Goal: Task Accomplishment & Management: Contribute content

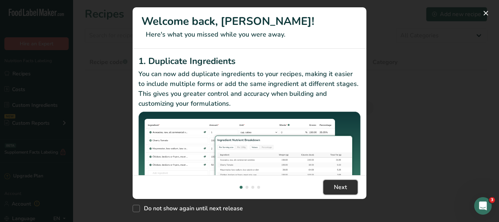
click at [341, 188] on span "Next" at bounding box center [340, 187] width 13 height 9
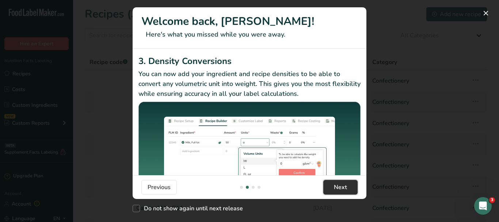
click at [342, 188] on span "Next" at bounding box center [340, 187] width 13 height 9
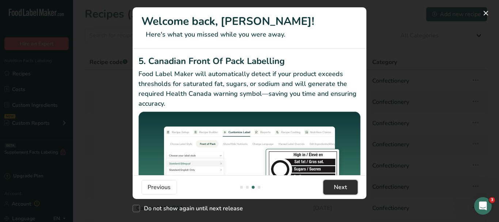
click at [342, 187] on span "Next" at bounding box center [340, 187] width 13 height 9
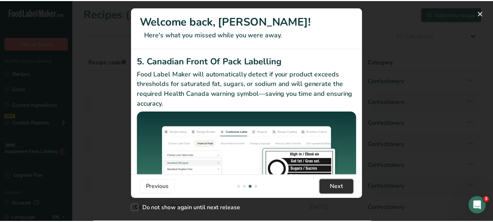
scroll to position [0, 701]
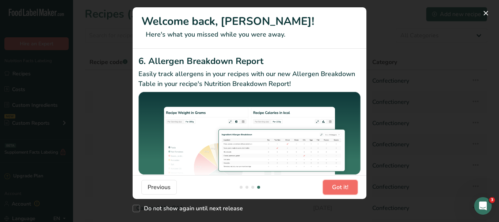
click at [342, 187] on span "Got it!" at bounding box center [340, 187] width 16 height 9
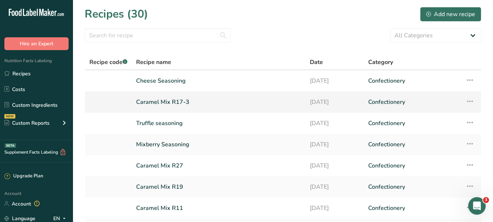
click at [187, 102] on link "Caramel Mix R17-3" at bounding box center [218, 101] width 165 height 15
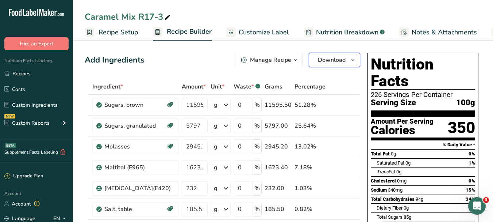
click at [352, 59] on icon "button" at bounding box center [353, 60] width 6 height 9
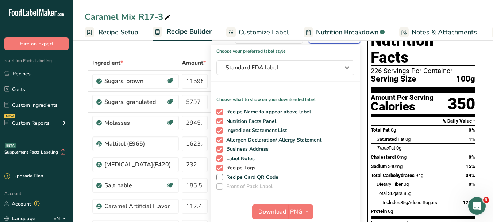
scroll to position [110, 0]
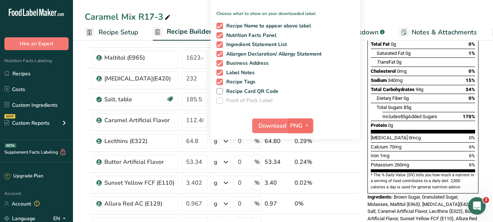
click at [309, 126] on icon "button" at bounding box center [307, 125] width 6 height 9
click at [304, 178] on link "PDF" at bounding box center [301, 177] width 23 height 12
click at [270, 126] on span "Download" at bounding box center [273, 125] width 28 height 9
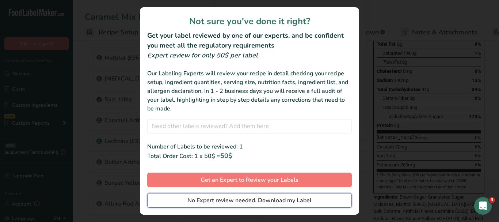
click at [269, 202] on span "No Expert review needed. Download my Label" at bounding box center [249, 200] width 124 height 9
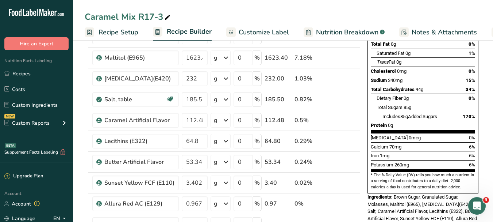
click at [470, 18] on div "Caramel Mix R17-3" at bounding box center [283, 16] width 420 height 13
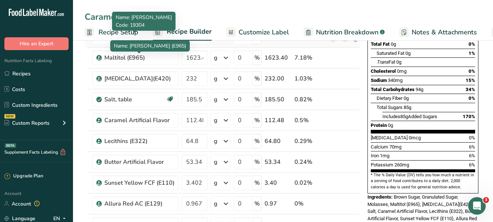
scroll to position [37, 0]
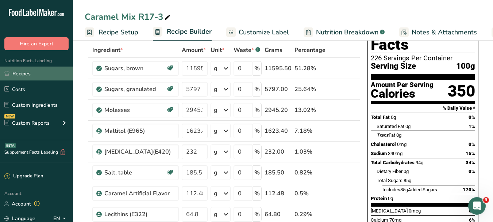
click at [22, 76] on link "Recipes" at bounding box center [36, 73] width 73 height 14
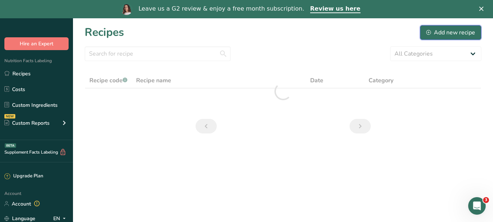
click at [438, 33] on div "Add new recipe" at bounding box center [451, 32] width 49 height 9
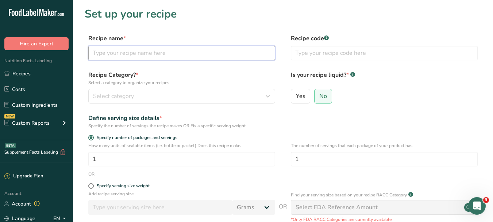
drag, startPoint x: 144, startPoint y: 48, endPoint x: 145, endPoint y: 56, distance: 8.1
click at [144, 48] on input "text" at bounding box center [181, 53] width 187 height 15
type input "Caramel mix R17-[GEOGRAPHIC_DATA]"
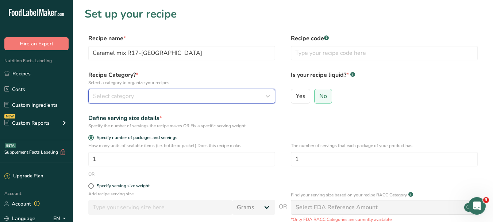
click at [236, 96] on div "Select category" at bounding box center [179, 96] width 173 height 9
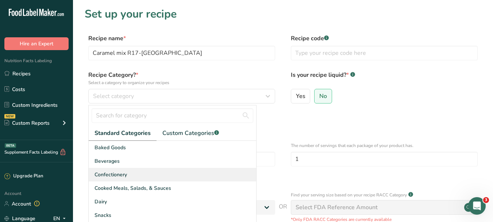
click at [145, 177] on div "Confectionery" at bounding box center [173, 175] width 168 height 14
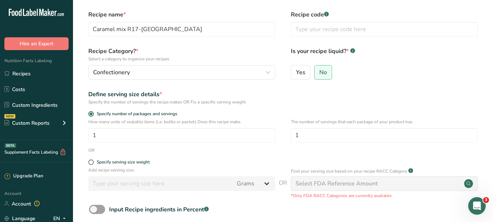
scroll to position [37, 0]
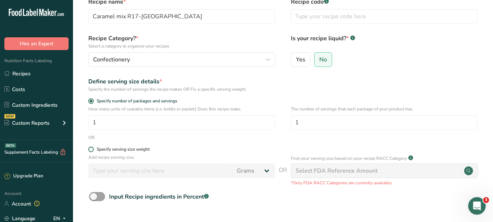
click at [91, 148] on span at bounding box center [90, 148] width 5 height 5
click at [91, 148] on input "Specify serving size weight" at bounding box center [90, 149] width 5 height 5
radio input "true"
radio input "false"
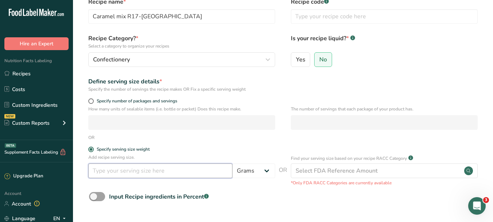
click at [178, 176] on input "number" at bounding box center [160, 170] width 144 height 15
type input "100"
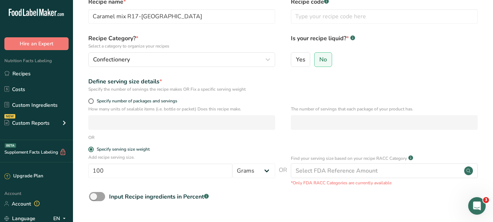
click at [304, 199] on div "Input Recipe ingredients in Percent .a-a{fill:#347362;}.b-a{fill:#fff;}" at bounding box center [283, 199] width 397 height 15
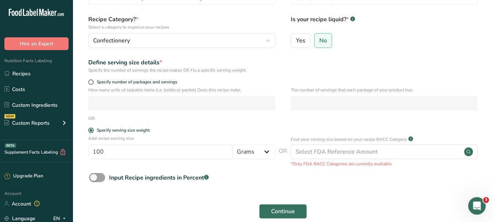
scroll to position [73, 0]
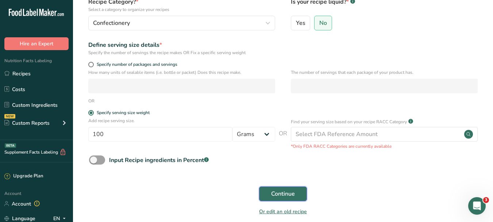
click at [284, 194] on span "Continue" at bounding box center [283, 193] width 24 height 9
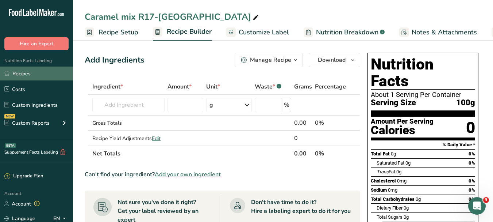
drag, startPoint x: 29, startPoint y: 74, endPoint x: 42, endPoint y: 70, distance: 13.6
click at [29, 73] on link "Recipes" at bounding box center [36, 73] width 73 height 14
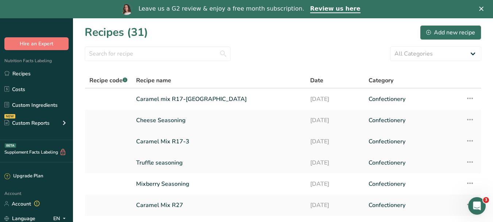
click at [184, 141] on link "Caramel Mix R17-3" at bounding box center [218, 141] width 165 height 15
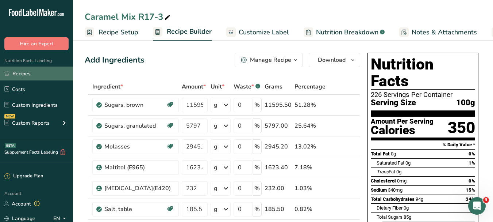
click at [33, 73] on link "Recipes" at bounding box center [36, 73] width 73 height 14
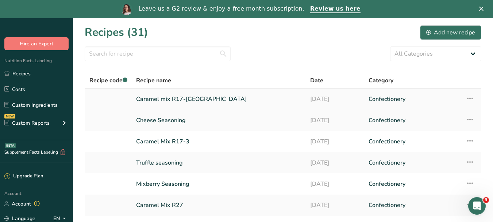
click at [200, 98] on link "Caramel mix R17-[GEOGRAPHIC_DATA]" at bounding box center [218, 98] width 165 height 15
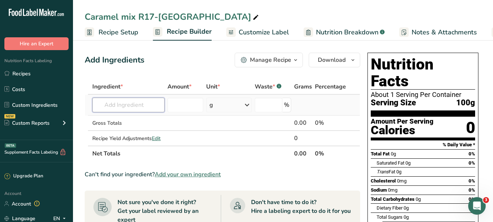
click at [154, 104] on input "text" at bounding box center [128, 105] width 72 height 15
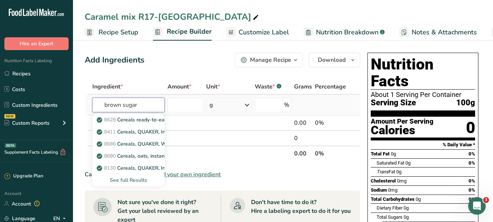
type input "brown sugar"
click at [118, 179] on div "See full Results" at bounding box center [128, 180] width 61 height 8
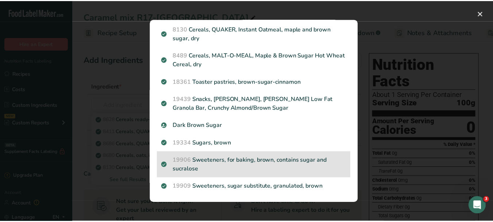
scroll to position [126, 0]
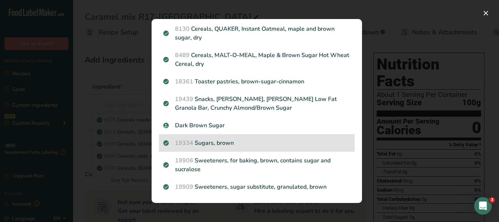
click at [224, 140] on p "19334 Sugars, brown" at bounding box center [256, 142] width 187 height 9
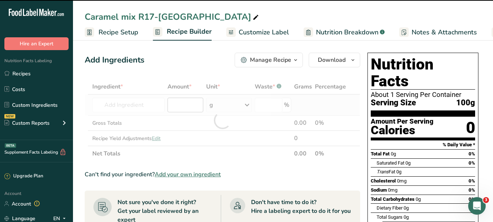
type input "0"
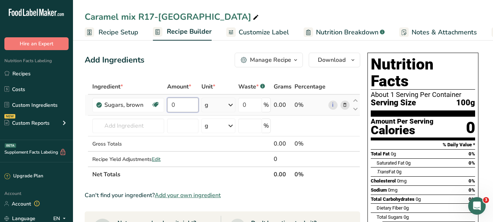
click at [183, 104] on input "0" at bounding box center [182, 105] width 31 height 15
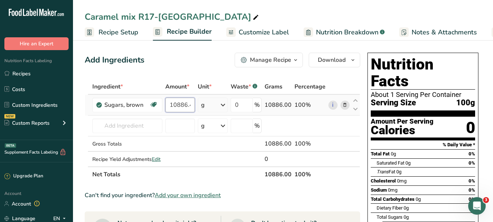
scroll to position [0, 1]
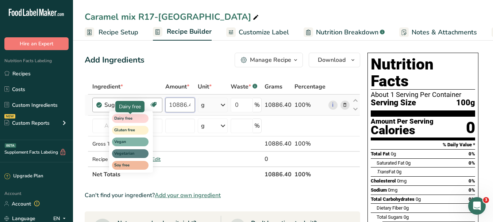
type input "10886.4"
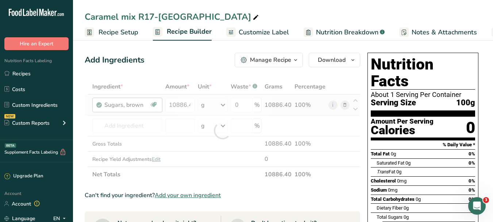
scroll to position [0, 0]
click at [127, 125] on div "Ingredient * Amount * Unit * Waste * .a-a{fill:#347362;}.b-a{fill:#fff;} Grams …" at bounding box center [223, 130] width 276 height 103
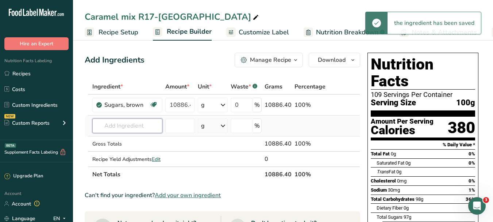
click at [129, 123] on input "text" at bounding box center [127, 125] width 70 height 15
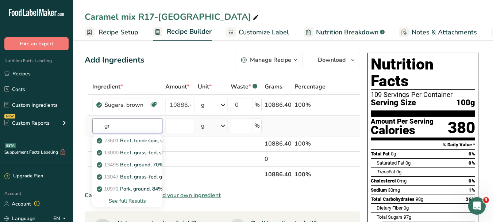
type input "g"
type input "sugar"
click at [141, 190] on p "19335 [GEOGRAPHIC_DATA], granulated" at bounding box center [131, 189] width 66 height 8
type input "Sugars, granulated"
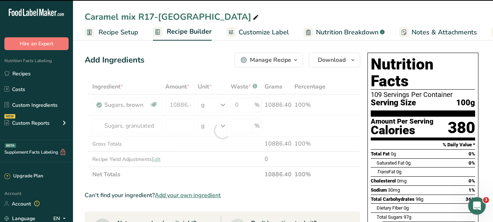
type input "0"
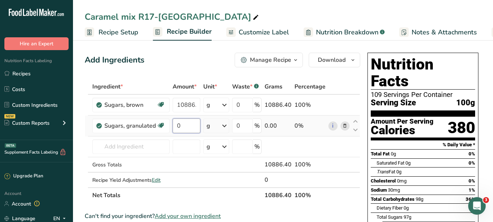
click at [191, 122] on input "0" at bounding box center [187, 125] width 28 height 15
type input "5670"
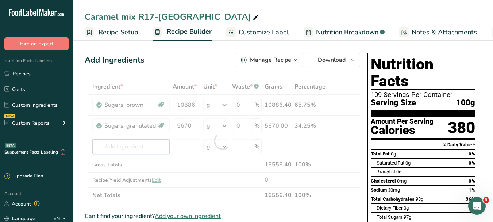
click at [142, 147] on div "Ingredient * Amount * Unit * Waste * .a-a{fill:#347362;}.b-a{fill:#fff;} Grams …" at bounding box center [223, 141] width 276 height 124
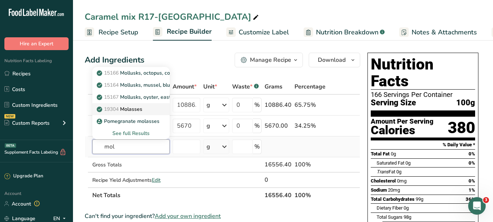
type input "mol"
click at [135, 106] on p "19304 [GEOGRAPHIC_DATA]" at bounding box center [120, 109] width 44 height 8
type input "Molasses"
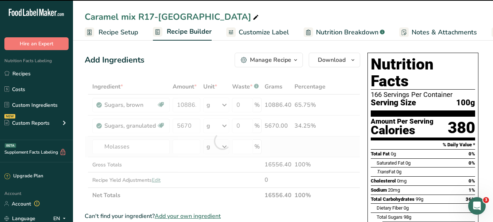
type input "0"
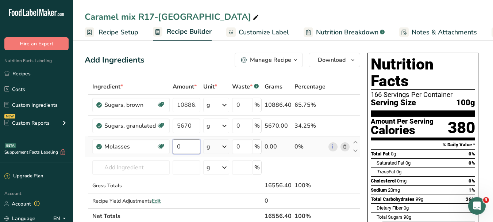
click at [183, 149] on input "0" at bounding box center [187, 146] width 28 height 15
type input "1814.4"
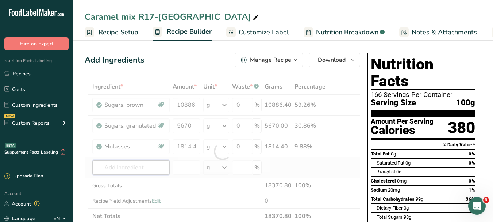
click at [140, 166] on div "Ingredient * Amount * Unit * Waste * .a-a{fill:#347362;}.b-a{fill:#fff;} Grams …" at bounding box center [223, 151] width 276 height 145
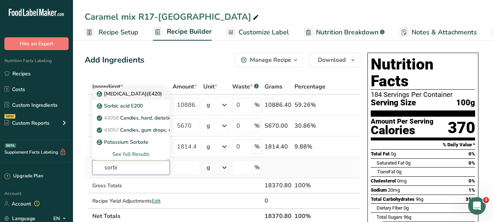
type input "sorbi"
click at [121, 94] on p "[MEDICAL_DATA](E420)" at bounding box center [130, 94] width 64 height 8
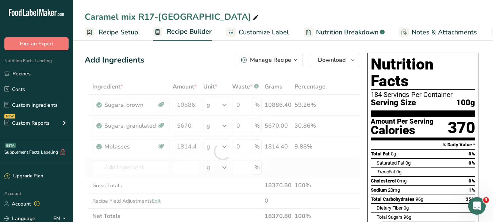
type input "[MEDICAL_DATA](E420)"
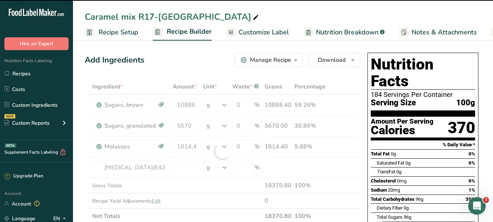
type input "0"
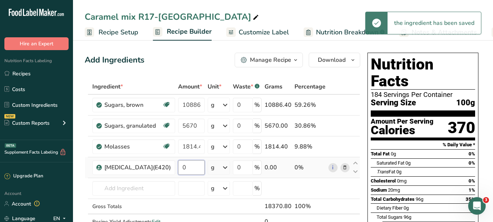
click at [187, 164] on input "0" at bounding box center [191, 167] width 27 height 15
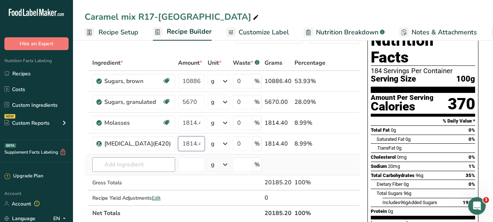
scroll to position [37, 0]
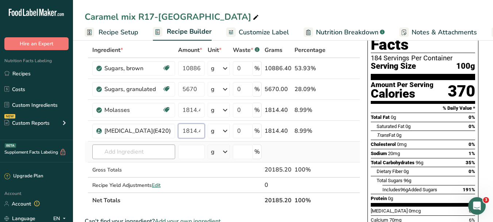
type input "1814.4"
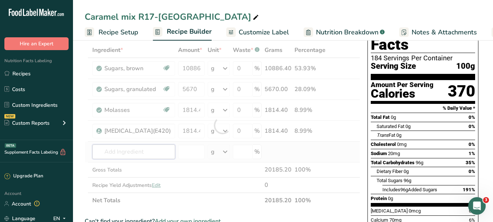
click at [130, 150] on div "Ingredient * Amount * Unit * Waste * .a-a{fill:#347362;}.b-a{fill:#fff;} Grams …" at bounding box center [223, 124] width 276 height 165
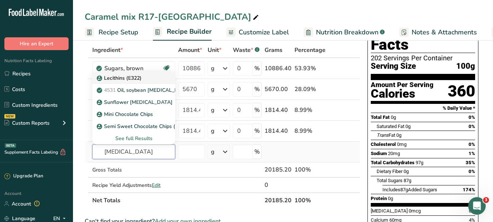
type input "[MEDICAL_DATA]"
click at [131, 82] on link "Lecithins (E322)" at bounding box center [133, 78] width 83 height 12
type input "Lecithins (E322)"
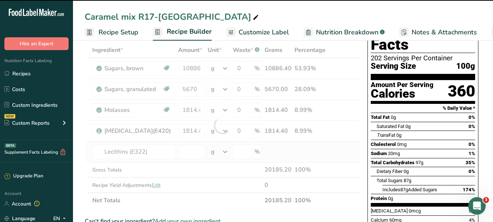
type input "0"
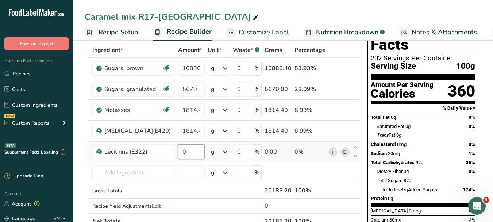
click at [190, 152] on input "0" at bounding box center [191, 151] width 27 height 15
type input "793.3"
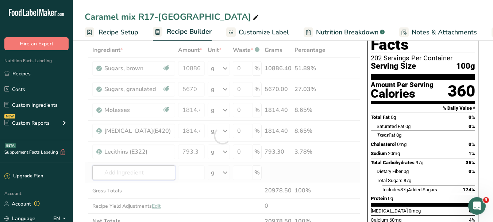
click at [125, 173] on div "Ingredient * Amount * Unit * Waste * .a-a{fill:#347362;}.b-a{fill:#fff;} Grams …" at bounding box center [223, 135] width 276 height 186
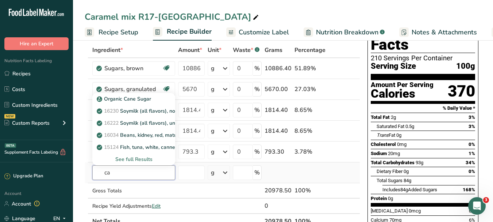
type input "c"
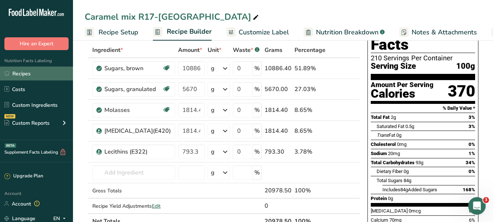
click at [22, 74] on link "Recipes" at bounding box center [36, 73] width 73 height 14
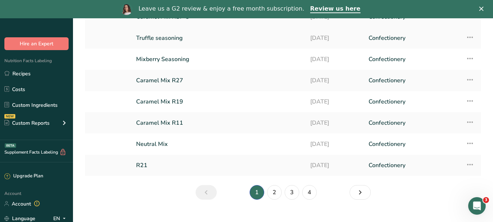
scroll to position [137, 0]
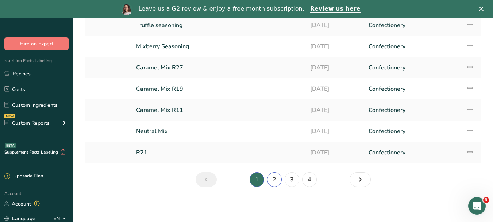
click at [278, 177] on link "2" at bounding box center [274, 179] width 15 height 15
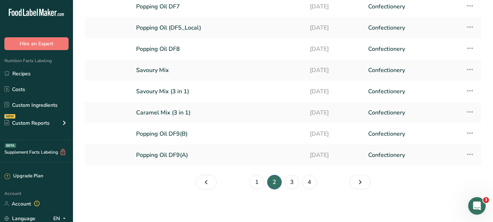
scroll to position [119, 0]
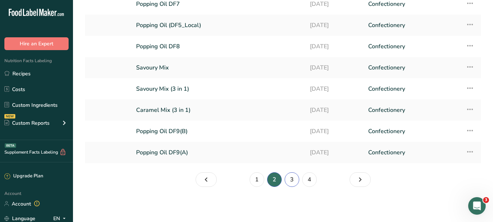
click at [296, 178] on link "3" at bounding box center [292, 179] width 15 height 15
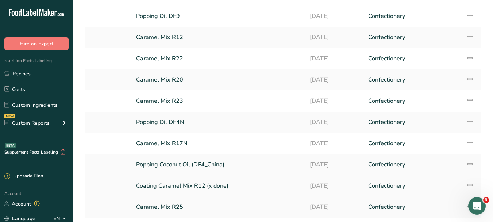
scroll to position [119, 0]
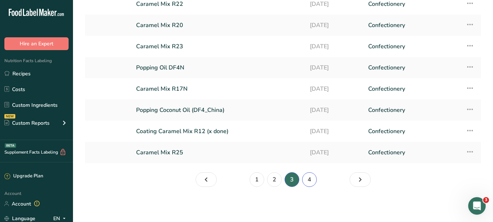
click at [310, 180] on link "4" at bounding box center [309, 179] width 15 height 15
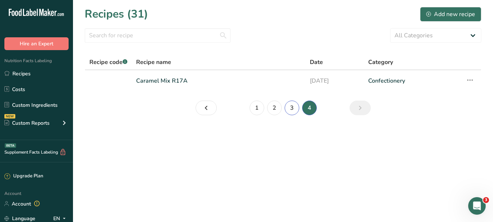
click at [288, 109] on link "3" at bounding box center [292, 107] width 15 height 15
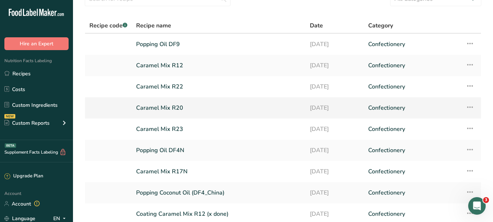
scroll to position [73, 0]
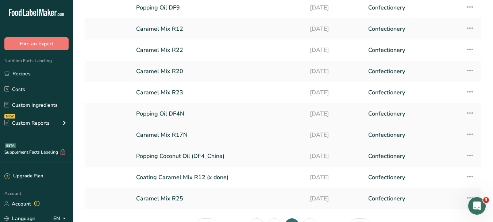
click at [177, 135] on link "Caramel Mix R17N" at bounding box center [218, 134] width 165 height 15
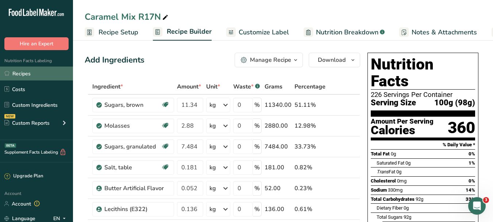
click at [22, 73] on link "Recipes" at bounding box center [36, 73] width 73 height 14
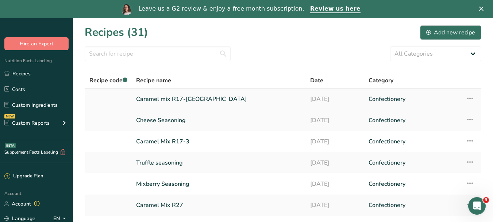
click at [199, 99] on link "Caramel mix R17-[GEOGRAPHIC_DATA]" at bounding box center [218, 98] width 165 height 15
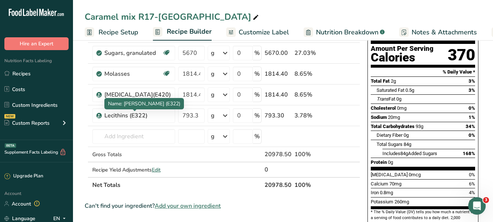
scroll to position [73, 0]
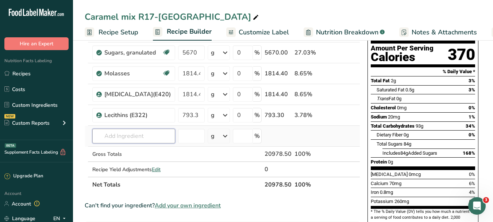
click at [124, 137] on input "text" at bounding box center [133, 136] width 83 height 15
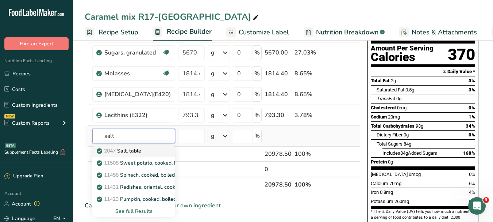
type input "salt"
click at [126, 155] on link "2047 Salt, table" at bounding box center [133, 151] width 83 height 12
type input "Salt, table"
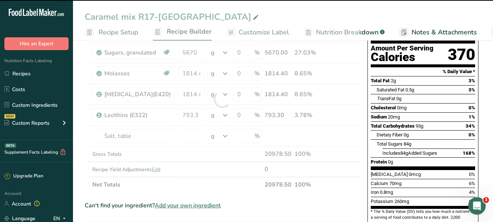
type input "0"
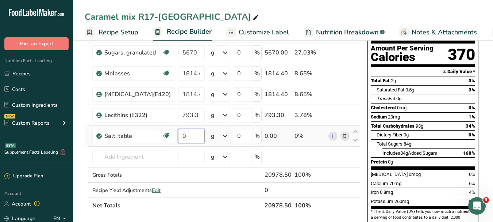
click at [192, 137] on input "0" at bounding box center [191, 136] width 27 height 15
type input "1134"
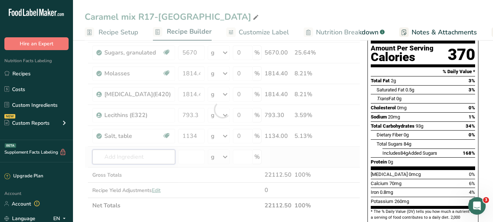
click at [134, 158] on div "Ingredient * Amount * Unit * Waste * .a-a{fill:#347362;}.b-a{fill:#fff;} Grams …" at bounding box center [223, 109] width 276 height 207
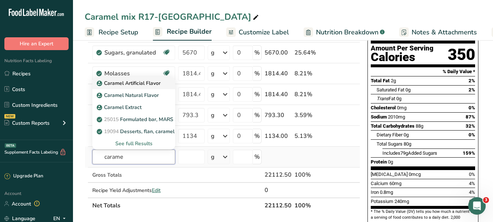
type input "carame"
click at [138, 85] on p "Caramel Artificial Flavor" at bounding box center [129, 83] width 62 height 8
type input "Caramel Artificial Flavor"
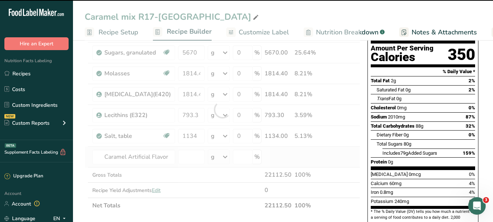
type input "0"
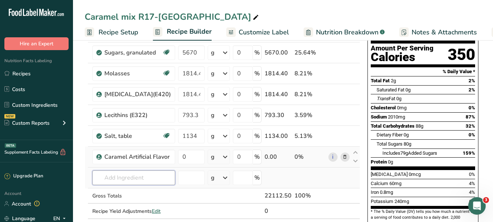
click at [129, 182] on input "text" at bounding box center [133, 177] width 83 height 15
type input "a"
type input "tartraz"
click at [123, 152] on p "Tartrazine" at bounding box center [113, 152] width 30 height 8
type input "Tartrazine"
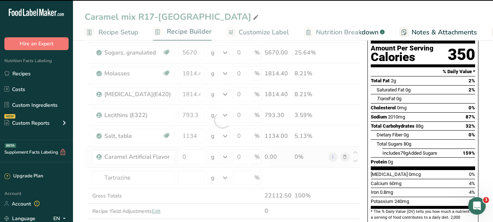
type input "0"
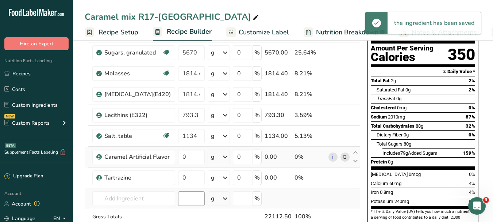
scroll to position [110, 0]
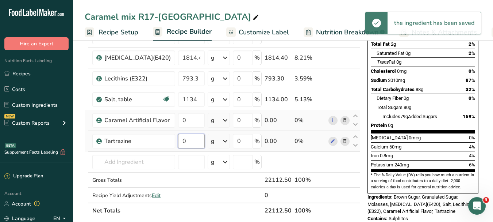
click at [189, 140] on input "0" at bounding box center [191, 141] width 27 height 15
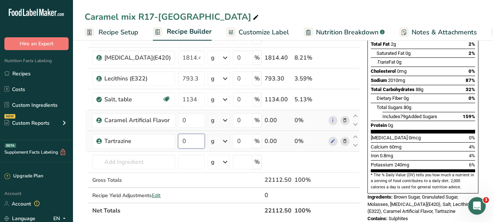
click at [191, 139] on input "0" at bounding box center [191, 141] width 27 height 15
type input "4.536"
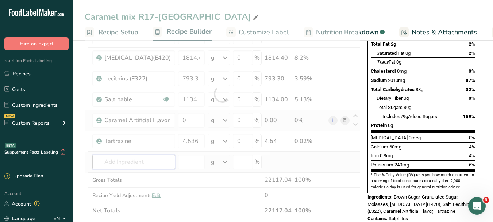
click at [152, 161] on div "Ingredient * Amount * Unit * Waste * .a-a{fill:#347362;}.b-a{fill:#fff;} Grams …" at bounding box center [223, 93] width 276 height 249
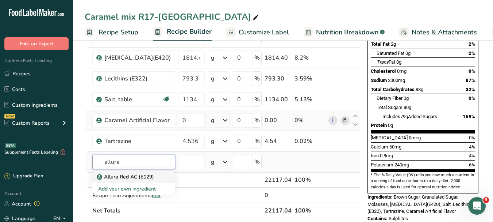
type input "allura"
click at [152, 179] on p "Allura Red AC (E129)" at bounding box center [126, 177] width 56 height 8
type input "Allura Red AC (E129)"
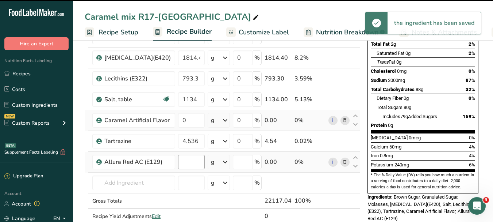
type input "0"
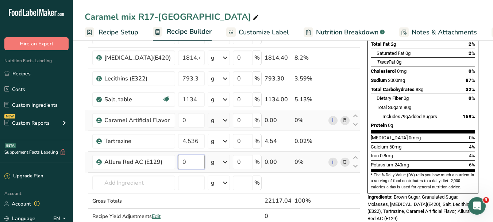
click at [191, 165] on input "0" at bounding box center [191, 161] width 27 height 15
type input "0.9072"
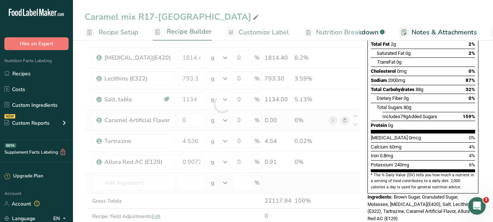
click at [312, 180] on div "Ingredient * Amount * Unit * Waste * .a-a{fill:#347362;}.b-a{fill:#fff;} Grams …" at bounding box center [223, 104] width 276 height 270
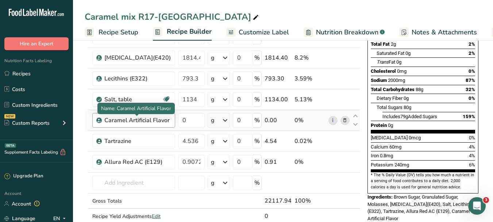
click at [168, 119] on div "Caramel Artificial Flavor" at bounding box center [137, 120] width 66 height 9
click at [161, 120] on div "Caramel Artificial Flavor" at bounding box center [137, 120] width 66 height 9
drag, startPoint x: 170, startPoint y: 119, endPoint x: 106, endPoint y: 121, distance: 64.7
click at [106, 121] on div "Caramel Artificial Flavor" at bounding box center [133, 120] width 83 height 15
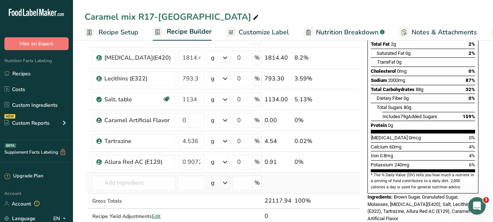
click at [352, 175] on td at bounding box center [355, 182] width 9 height 21
click at [194, 118] on input "0" at bounding box center [191, 120] width 27 height 15
drag, startPoint x: 191, startPoint y: 120, endPoint x: 179, endPoint y: 120, distance: 12.8
click at [179, 120] on input "0" at bounding box center [191, 120] width 27 height 15
type input "453.6"
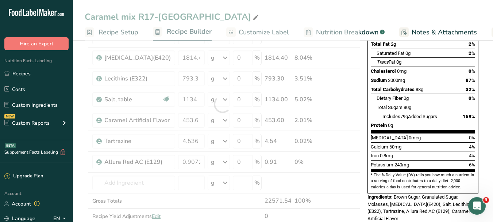
drag, startPoint x: 329, startPoint y: 189, endPoint x: 340, endPoint y: 187, distance: 10.9
click at [330, 189] on div "Ingredient * Amount * Unit * Waste * .a-a{fill:#347362;}.b-a{fill:#fff;} Grams …" at bounding box center [223, 104] width 276 height 270
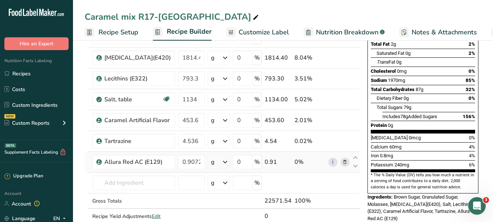
click at [312, 165] on div "0%" at bounding box center [310, 161] width 31 height 9
drag, startPoint x: 184, startPoint y: 168, endPoint x: 202, endPoint y: 161, distance: 19.2
click at [185, 167] on input "0.9072" at bounding box center [191, 161] width 27 height 15
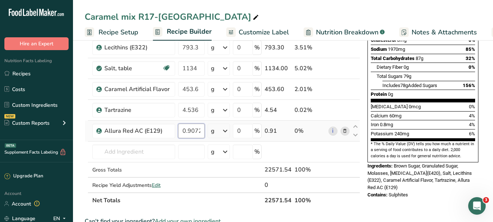
scroll to position [146, 0]
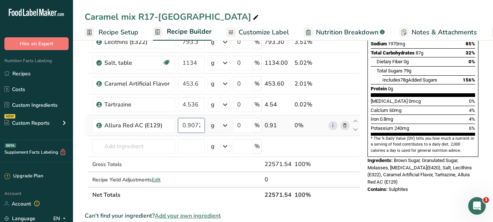
click at [199, 128] on input "0.9072" at bounding box center [191, 125] width 27 height 15
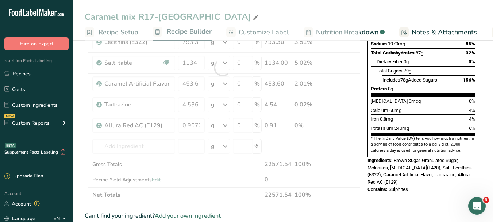
drag, startPoint x: 181, startPoint y: 163, endPoint x: 197, endPoint y: 129, distance: 37.9
click at [185, 159] on div "Ingredient * Amount * Unit * Waste * .a-a{fill:#347362;}.b-a{fill:#fff;} Grams …" at bounding box center [223, 68] width 276 height 270
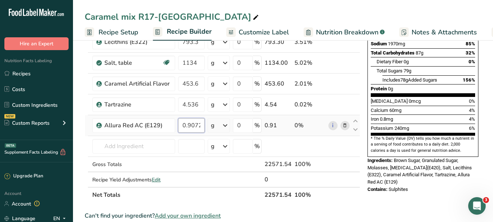
click at [199, 125] on input "0.9072" at bounding box center [191, 125] width 27 height 15
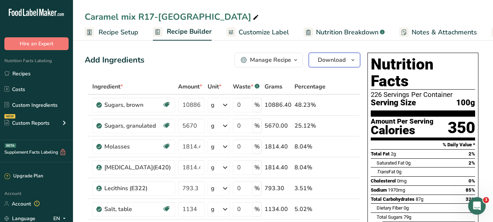
click at [354, 59] on icon "button" at bounding box center [353, 60] width 6 height 9
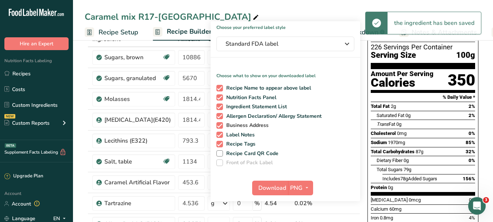
scroll to position [110, 0]
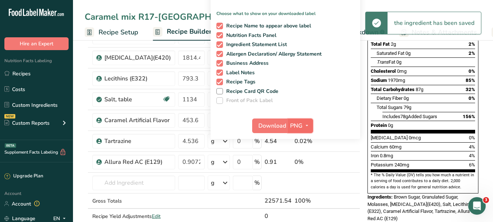
click at [306, 127] on icon "button" at bounding box center [307, 125] width 6 height 9
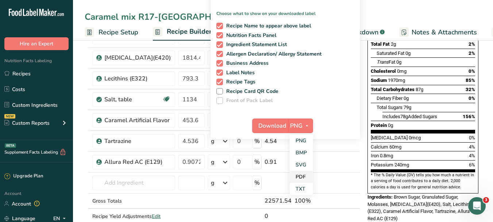
click at [305, 175] on link "PDF" at bounding box center [301, 177] width 23 height 12
click at [267, 127] on span "Download" at bounding box center [273, 125] width 28 height 9
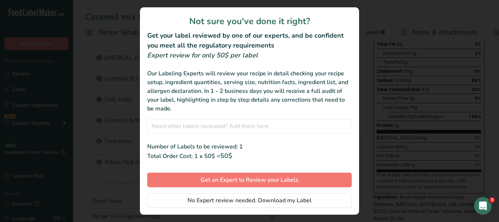
click at [274, 189] on div "Not sure you've done it right? Get your label reviewed by one of our experts, a…" at bounding box center [249, 110] width 219 height 207
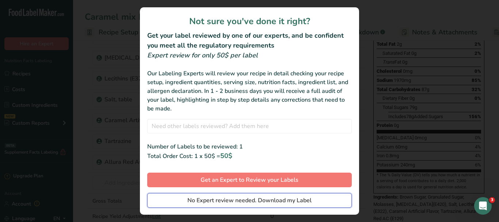
click at [279, 202] on span "No Expert review needed. Download my Label" at bounding box center [249, 200] width 124 height 9
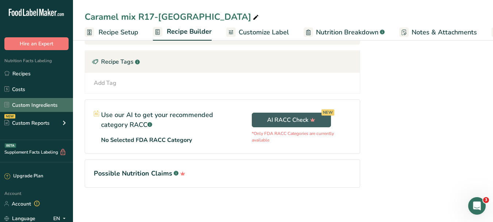
scroll to position [402, 0]
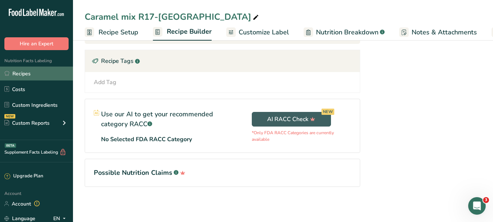
click at [38, 71] on link "Recipes" at bounding box center [36, 73] width 73 height 14
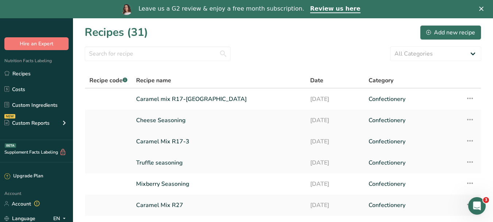
click at [188, 140] on link "Caramel Mix R17-3" at bounding box center [218, 141] width 165 height 15
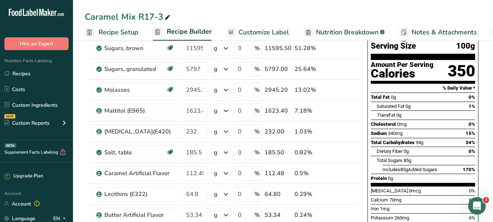
scroll to position [73, 0]
